Goal: Transaction & Acquisition: Purchase product/service

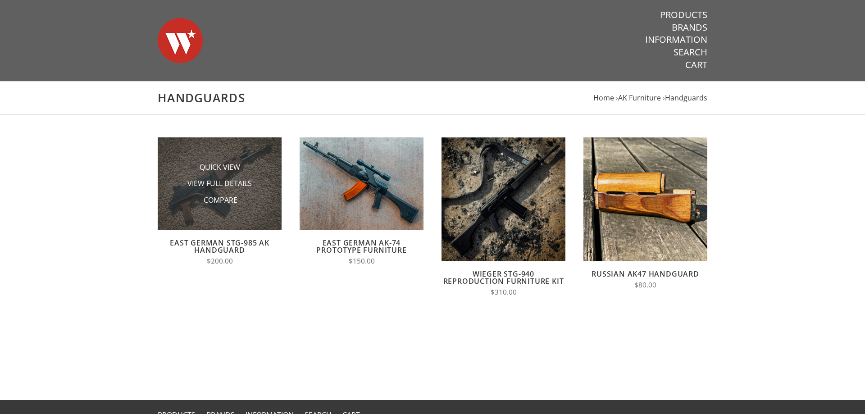
click at [246, 163] on li "Quick View" at bounding box center [220, 167] width 90 height 17
click at [238, 182] on span "View Full Details" at bounding box center [219, 183] width 64 height 11
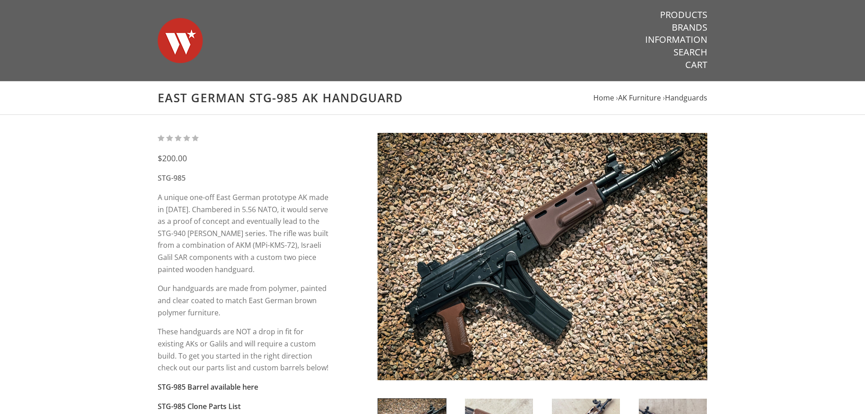
click at [687, 7] on nav "Products Brands Information Search Cart" at bounding box center [626, 40] width 161 height 80
click at [687, 11] on link "Products" at bounding box center [683, 15] width 47 height 12
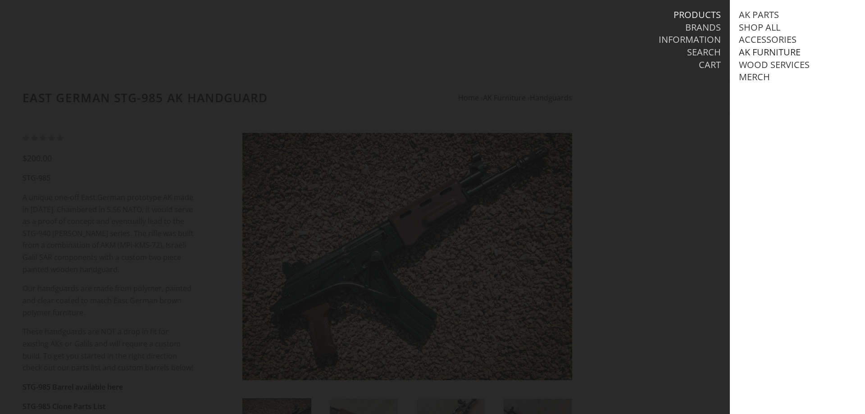
click at [765, 52] on link "AK Furniture" at bounding box center [769, 52] width 62 height 12
click at [764, 89] on link "Handguards" at bounding box center [778, 90] width 63 height 12
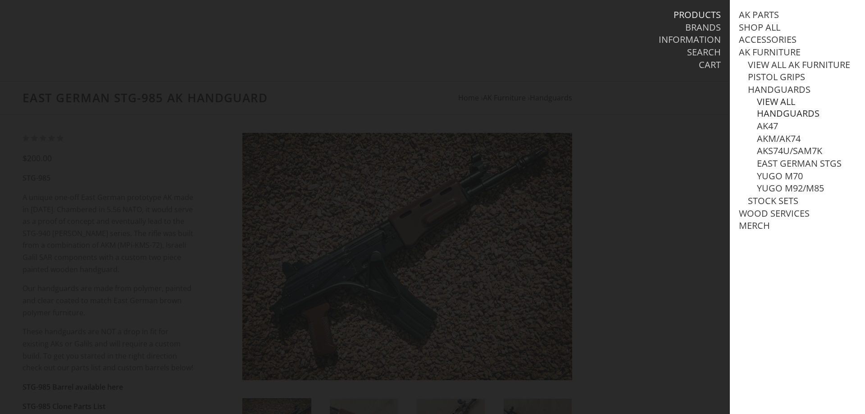
click at [771, 100] on link "View all Handguards" at bounding box center [805, 107] width 99 height 23
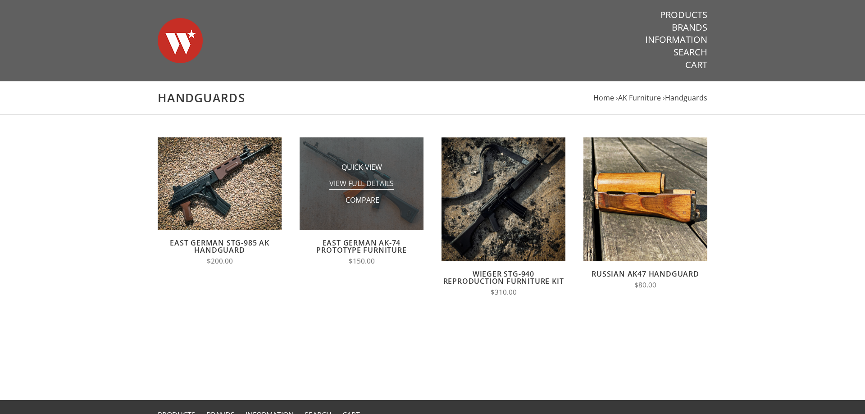
click at [376, 181] on span "View Full Details" at bounding box center [361, 183] width 64 height 11
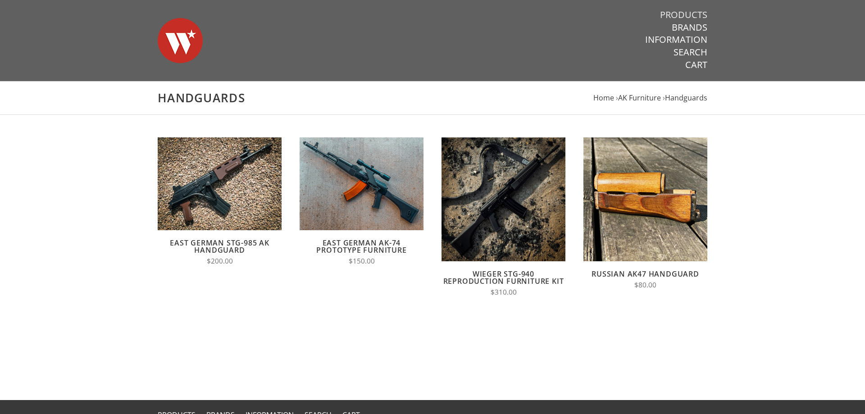
click at [685, 14] on link "Products" at bounding box center [683, 15] width 47 height 12
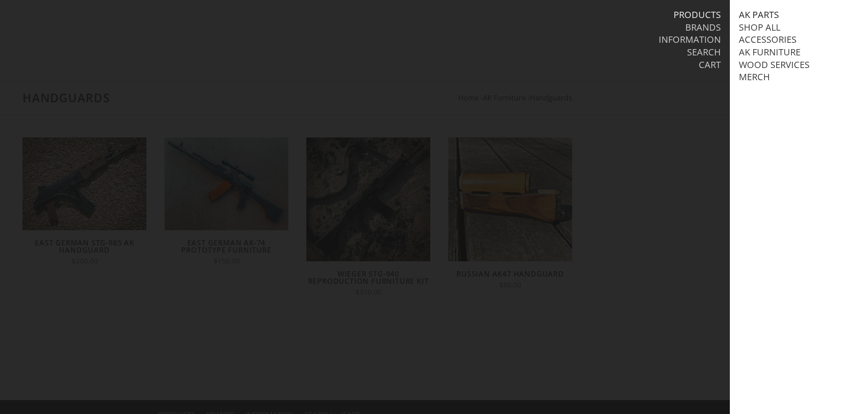
click at [747, 13] on link "AK Parts" at bounding box center [758, 15] width 40 height 12
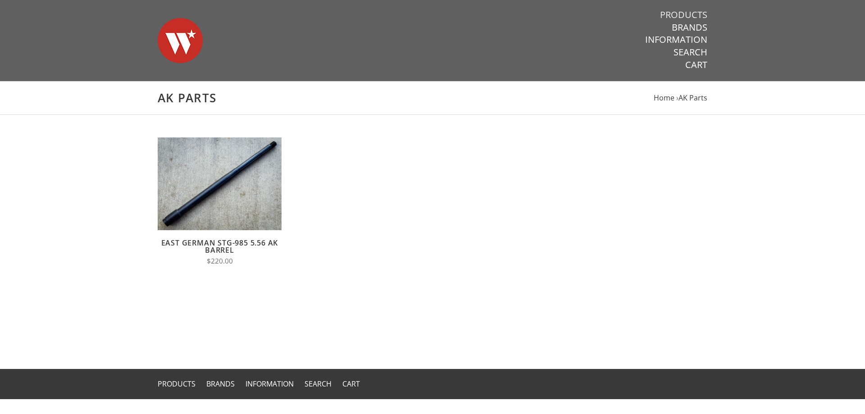
click at [692, 9] on link "Products" at bounding box center [683, 15] width 47 height 12
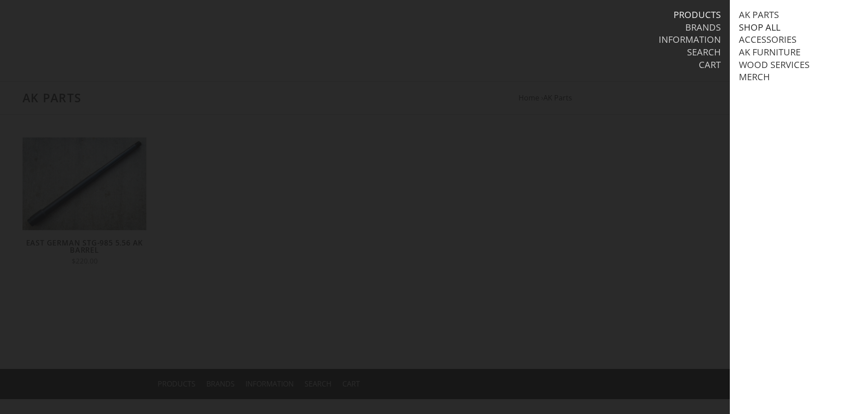
click at [752, 24] on link "Shop All" at bounding box center [758, 28] width 41 height 12
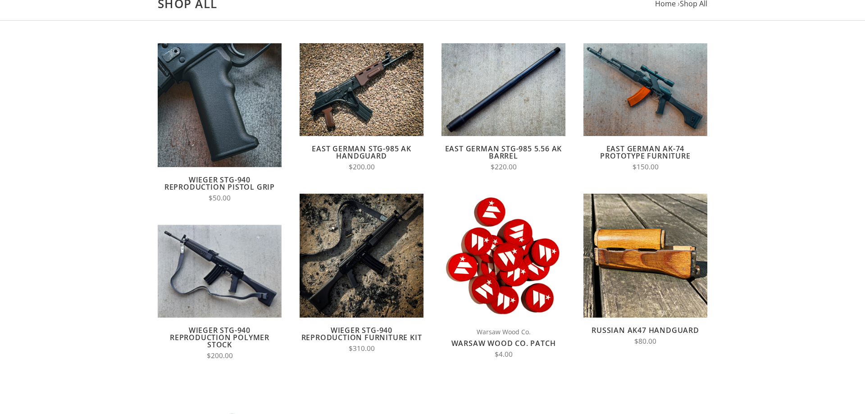
scroll to position [92, 0]
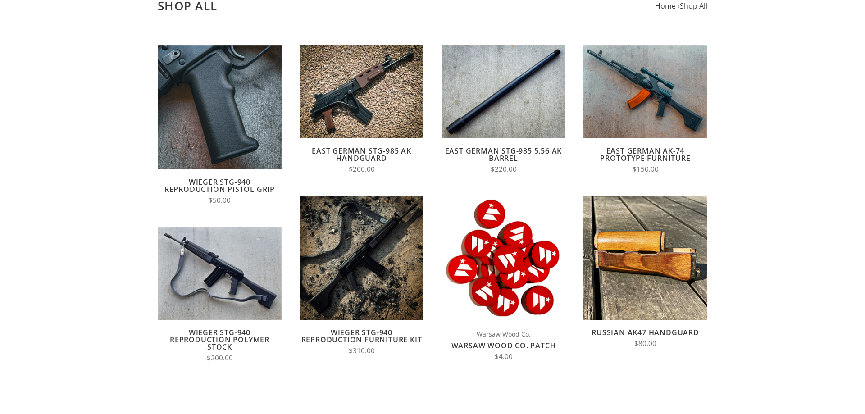
click at [667, 156] on link "East German AK-74 Prototype Furniture" at bounding box center [645, 154] width 90 height 17
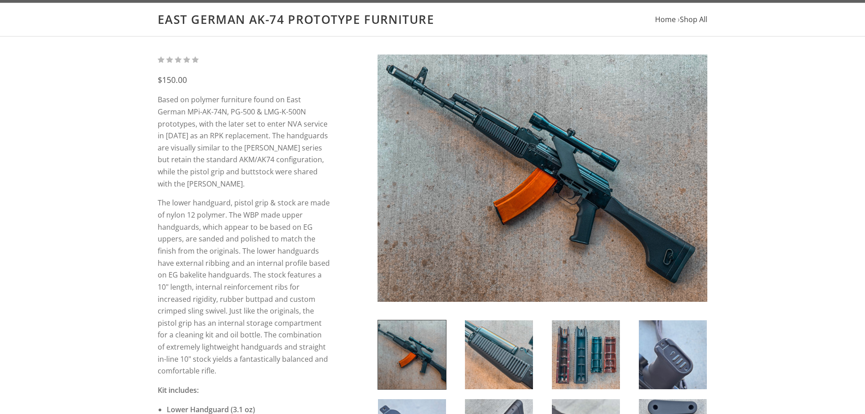
scroll to position [138, 0]
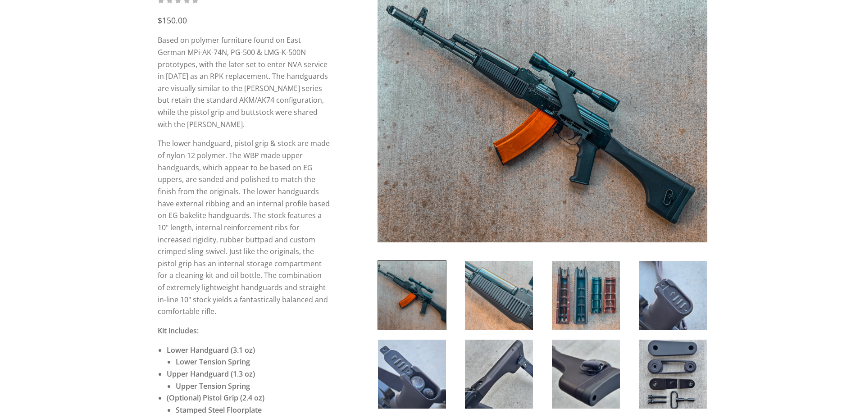
click at [591, 280] on img at bounding box center [586, 295] width 68 height 69
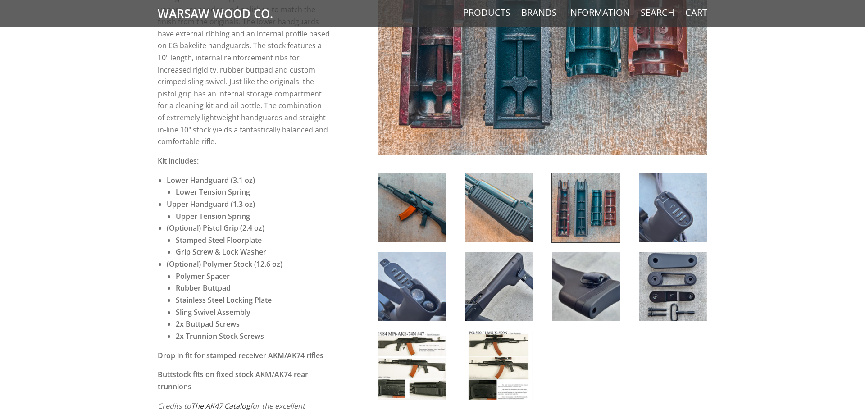
scroll to position [322, 0]
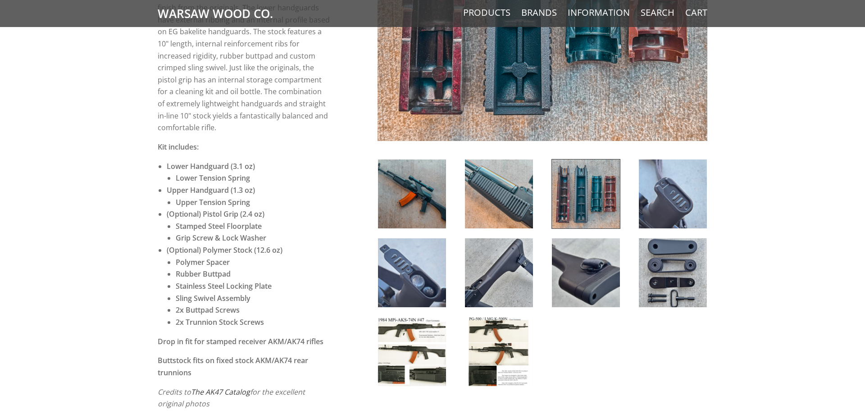
click at [432, 199] on img at bounding box center [412, 193] width 68 height 69
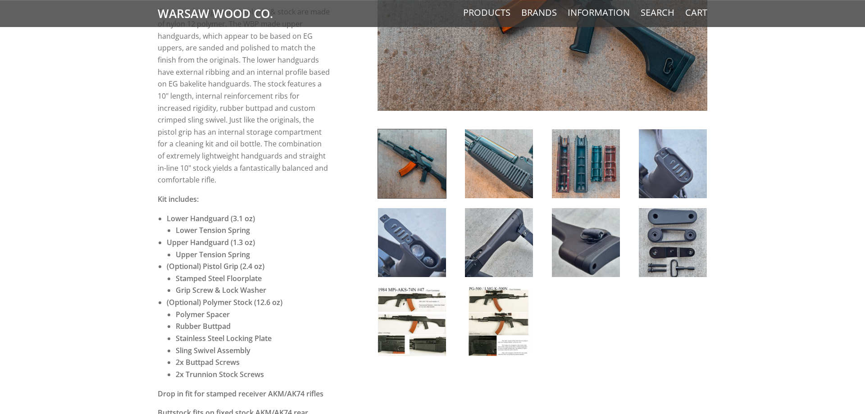
scroll to position [413, 0]
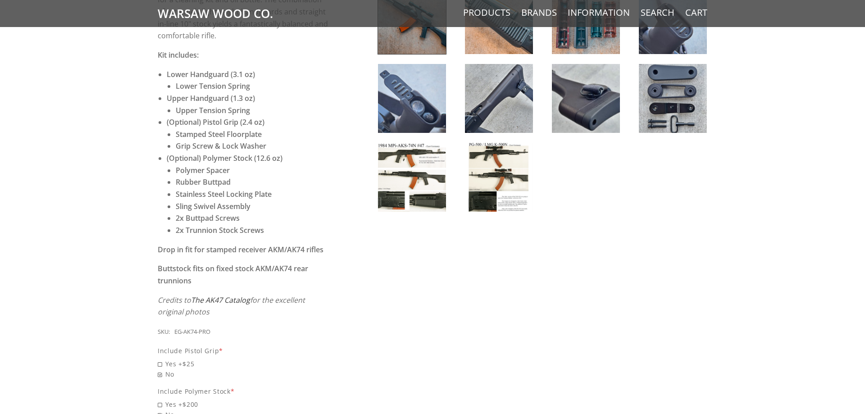
click at [508, 171] on img at bounding box center [499, 177] width 68 height 69
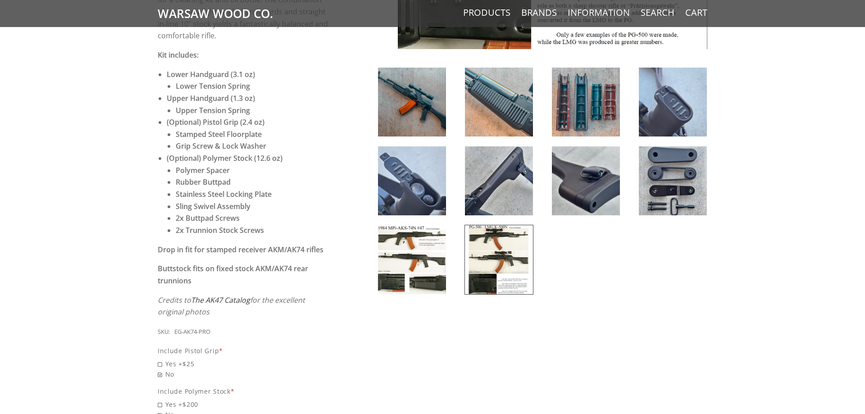
click at [411, 256] on img at bounding box center [412, 259] width 68 height 69
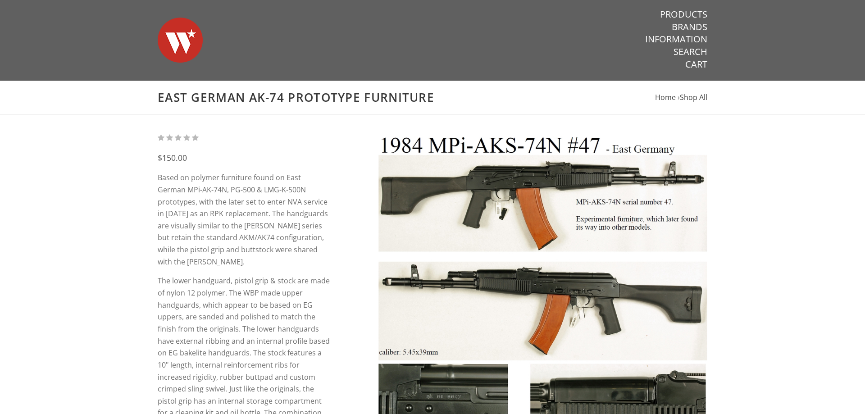
scroll to position [0, 0]
click at [684, 13] on link "Products" at bounding box center [683, 15] width 47 height 12
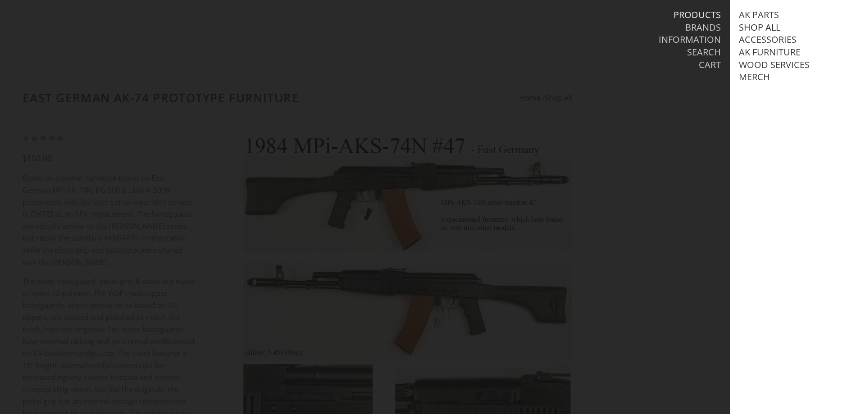
click at [760, 27] on link "Shop All" at bounding box center [758, 28] width 41 height 12
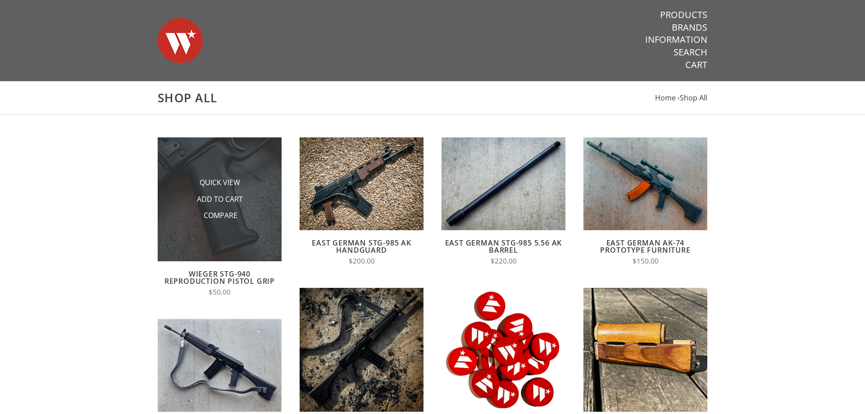
click at [236, 207] on li "Add to Cart" at bounding box center [220, 199] width 90 height 17
click at [226, 184] on span "Quick View" at bounding box center [219, 182] width 41 height 11
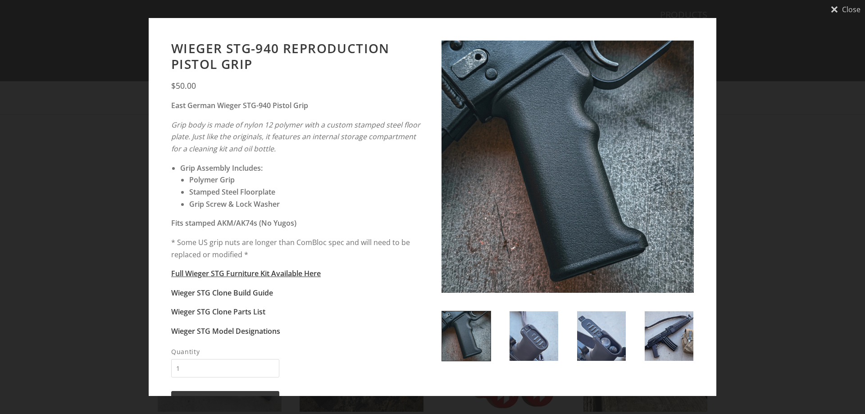
scroll to position [36, 0]
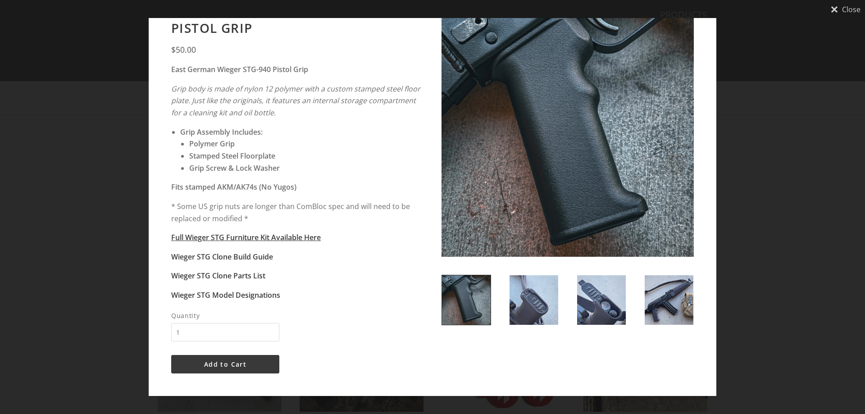
click at [468, 296] on img at bounding box center [466, 300] width 49 height 50
click at [525, 298] on img at bounding box center [533, 300] width 49 height 50
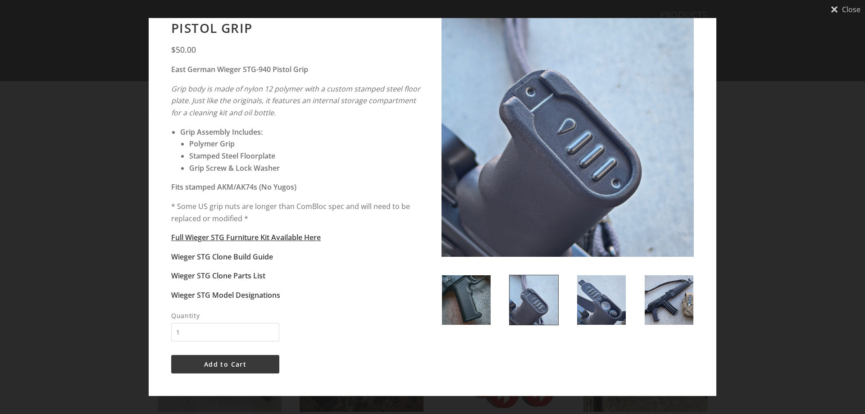
click at [590, 297] on img at bounding box center [601, 300] width 49 height 50
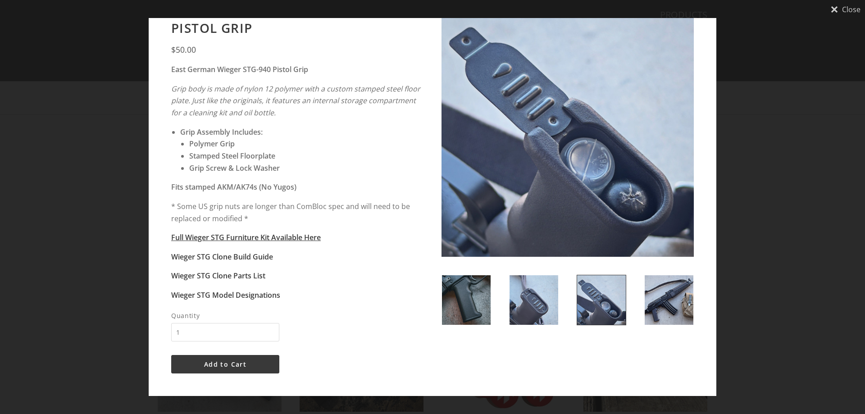
click at [666, 303] on img at bounding box center [668, 300] width 49 height 50
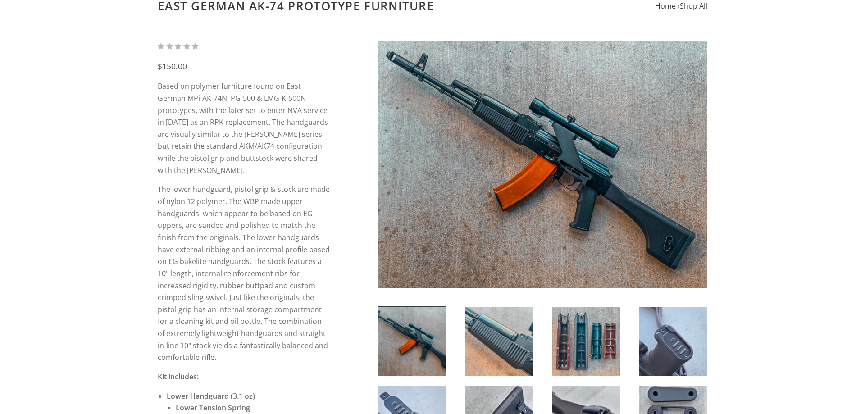
scroll to position [276, 0]
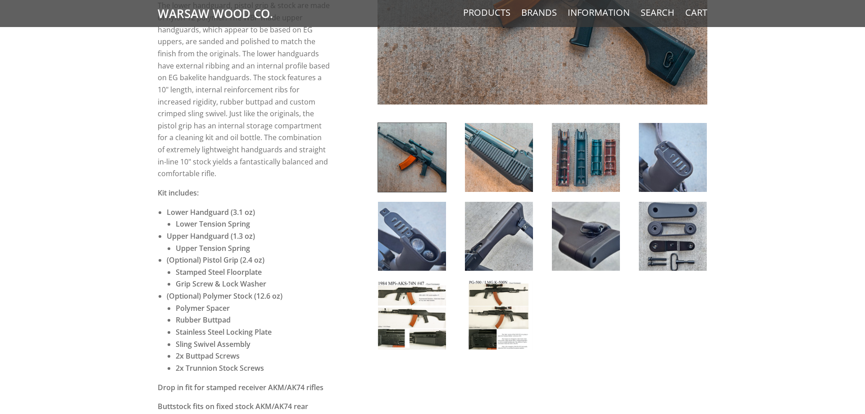
click at [506, 300] on img at bounding box center [499, 315] width 68 height 69
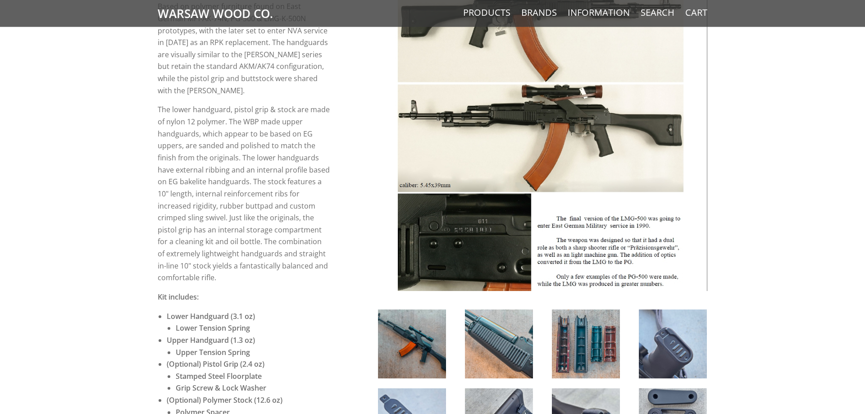
scroll to position [92, 0]
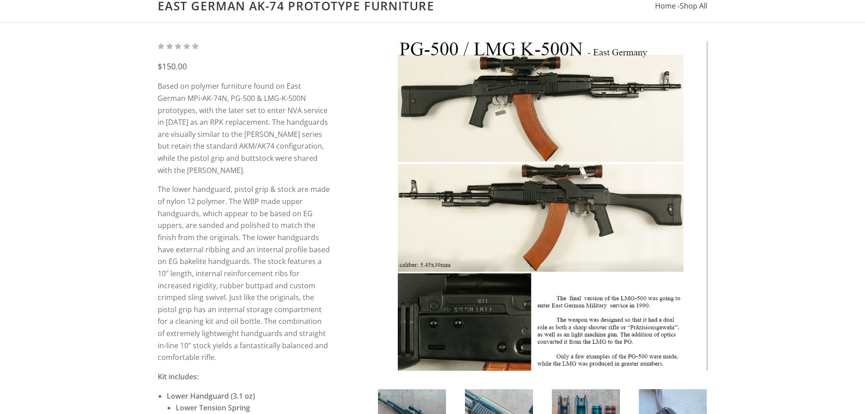
click at [510, 210] on img at bounding box center [542, 206] width 330 height 330
click at [521, 194] on img at bounding box center [542, 206] width 330 height 330
click at [509, 117] on img at bounding box center [542, 206] width 330 height 330
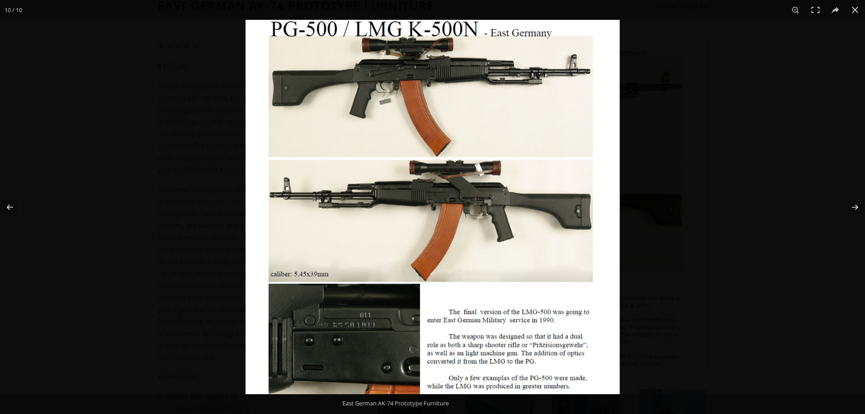
click at [498, 87] on img at bounding box center [432, 207] width 374 height 374
